Goal: Find specific page/section: Find specific page/section

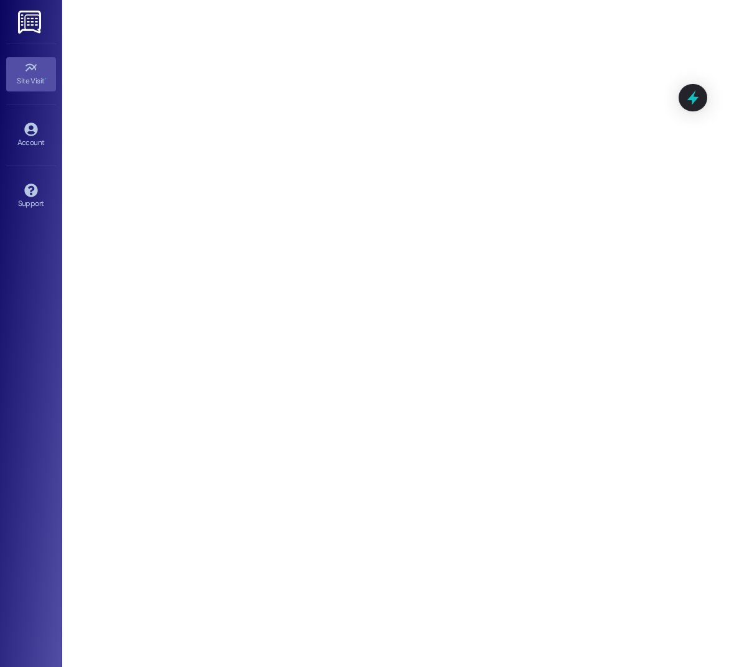
click at [32, 73] on icon at bounding box center [31, 68] width 14 height 14
click at [27, 68] on icon at bounding box center [31, 68] width 14 height 14
click at [30, 70] on icon at bounding box center [31, 68] width 14 height 14
click at [32, 77] on div "Site Visit •" at bounding box center [31, 81] width 62 height 12
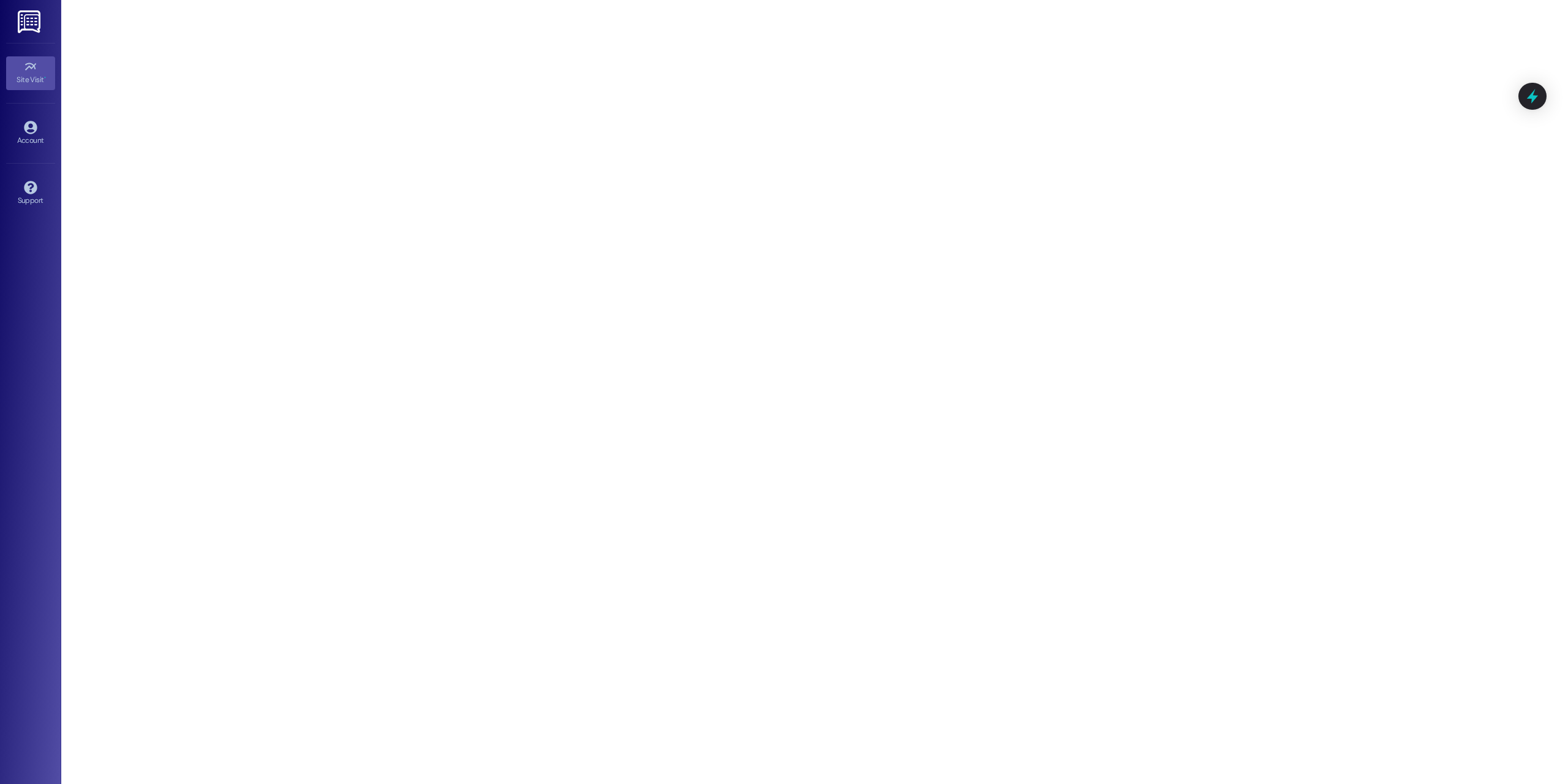
click at [37, 73] on link "Site Visit •" at bounding box center [31, 73] width 49 height 33
click at [31, 71] on icon at bounding box center [31, 67] width 14 height 14
click at [29, 72] on icon at bounding box center [31, 67] width 14 height 14
